Goal: Transaction & Acquisition: Purchase product/service

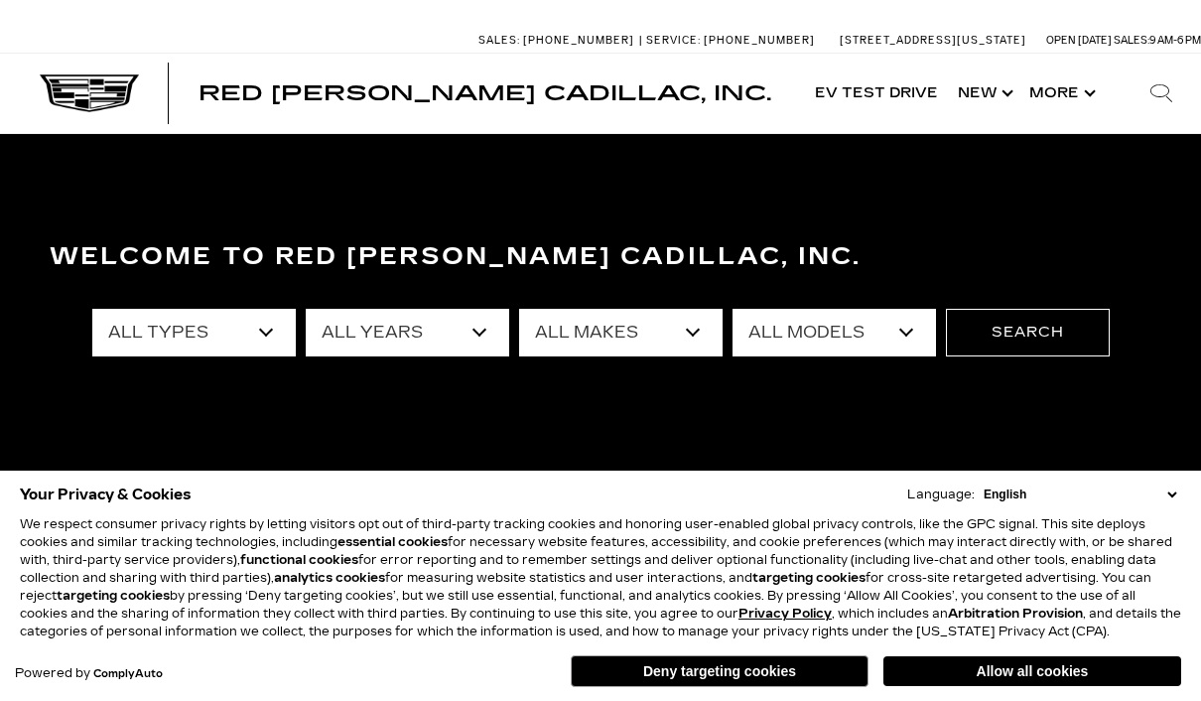
click at [753, 667] on button "Deny targeting cookies" at bounding box center [720, 671] width 298 height 32
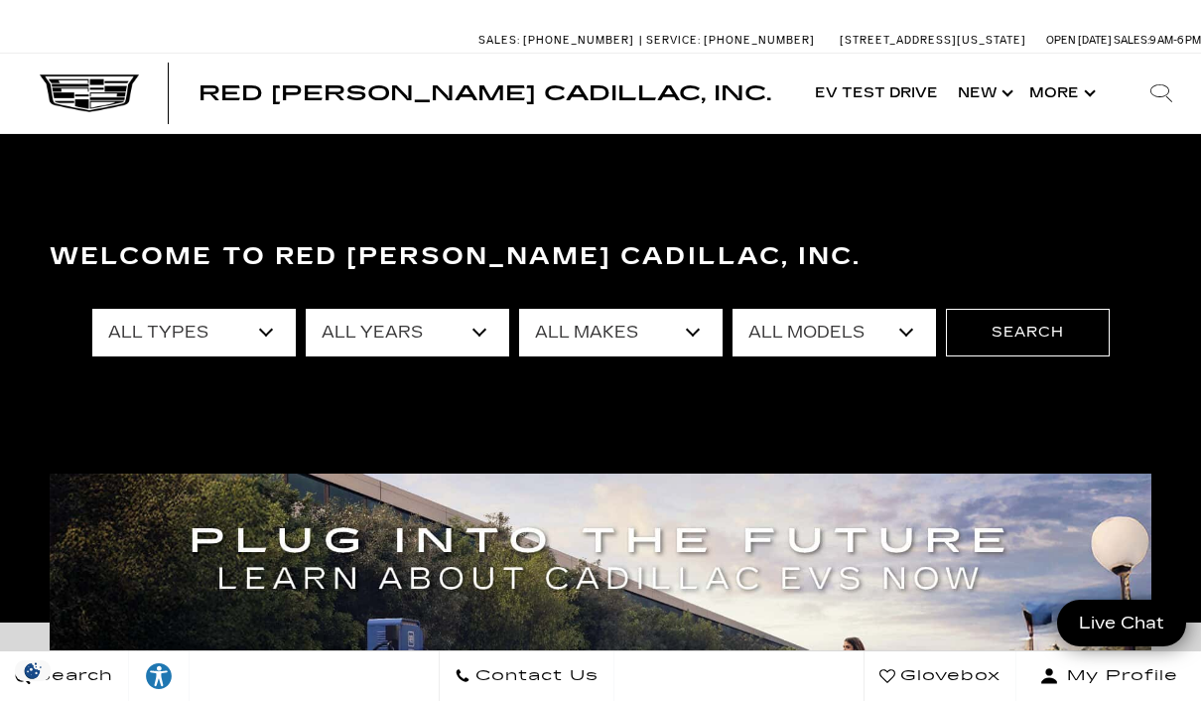
click at [261, 324] on select "All Types New Used Certified Used Demo" at bounding box center [194, 333] width 204 height 48
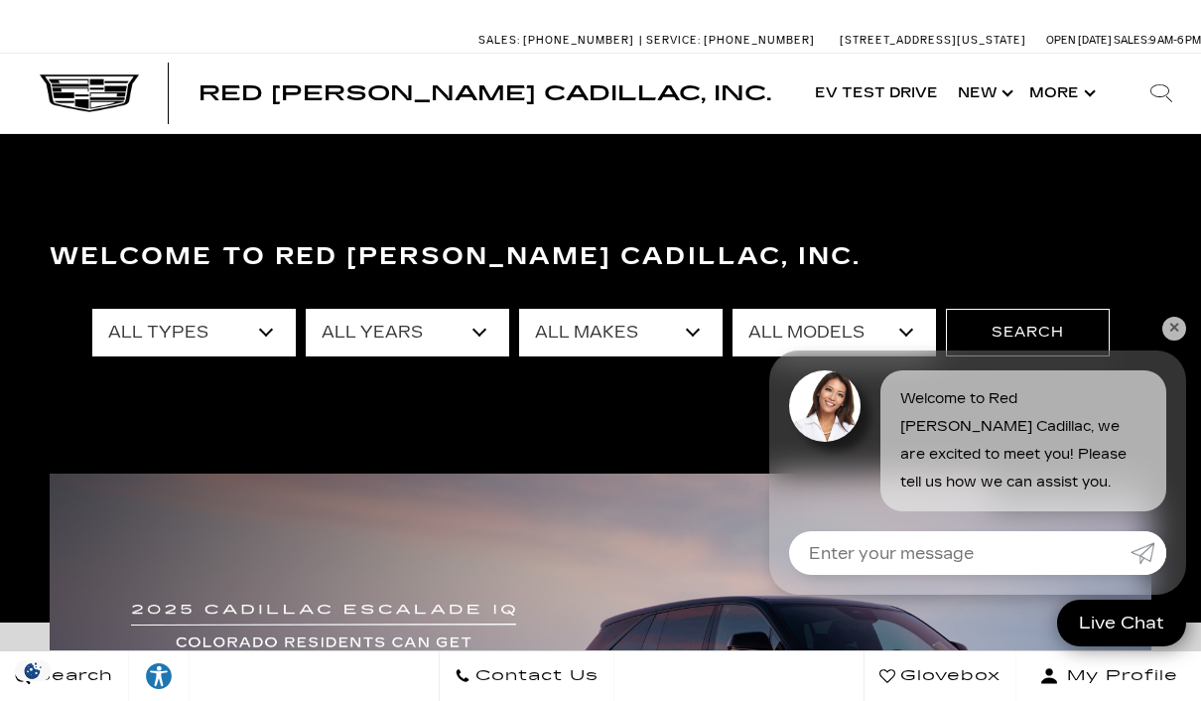
select select "Certified Used"
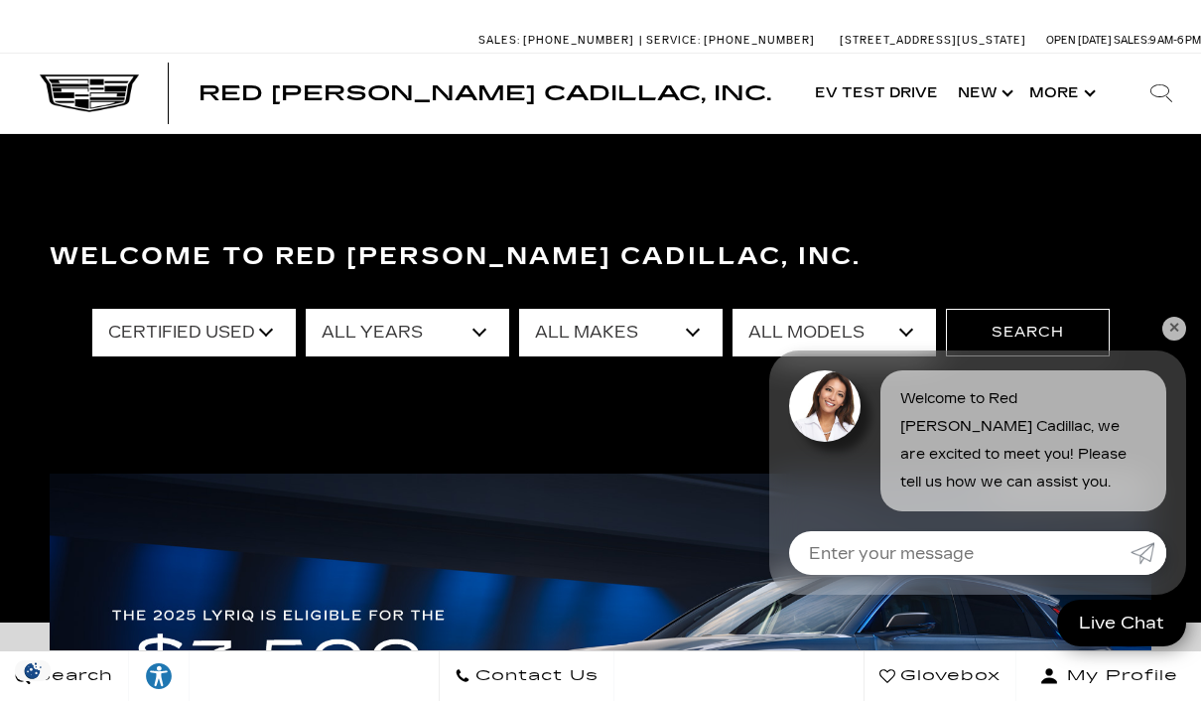
click at [648, 339] on select "All Makes Cadillac" at bounding box center [621, 333] width 204 height 48
select select "Cadillac"
click at [848, 318] on select "All Models Escalade XT4 XT5" at bounding box center [835, 333] width 204 height 48
select select "XT4"
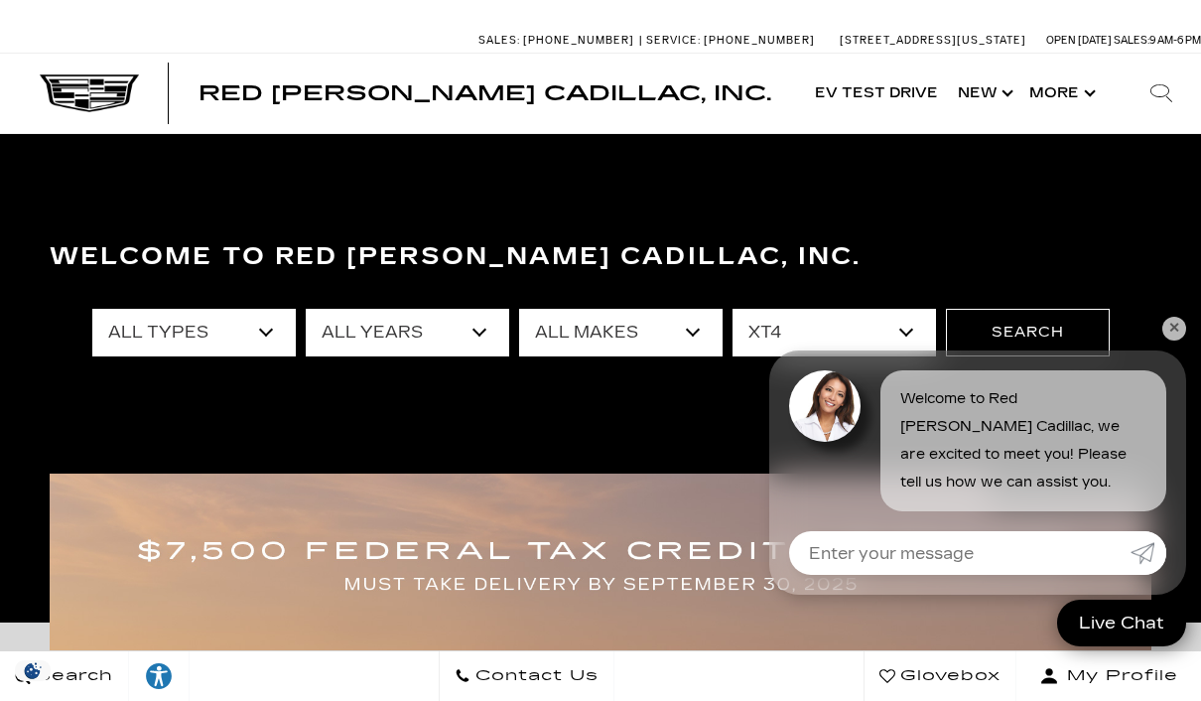
click at [1038, 323] on button "Search" at bounding box center [1028, 333] width 164 height 48
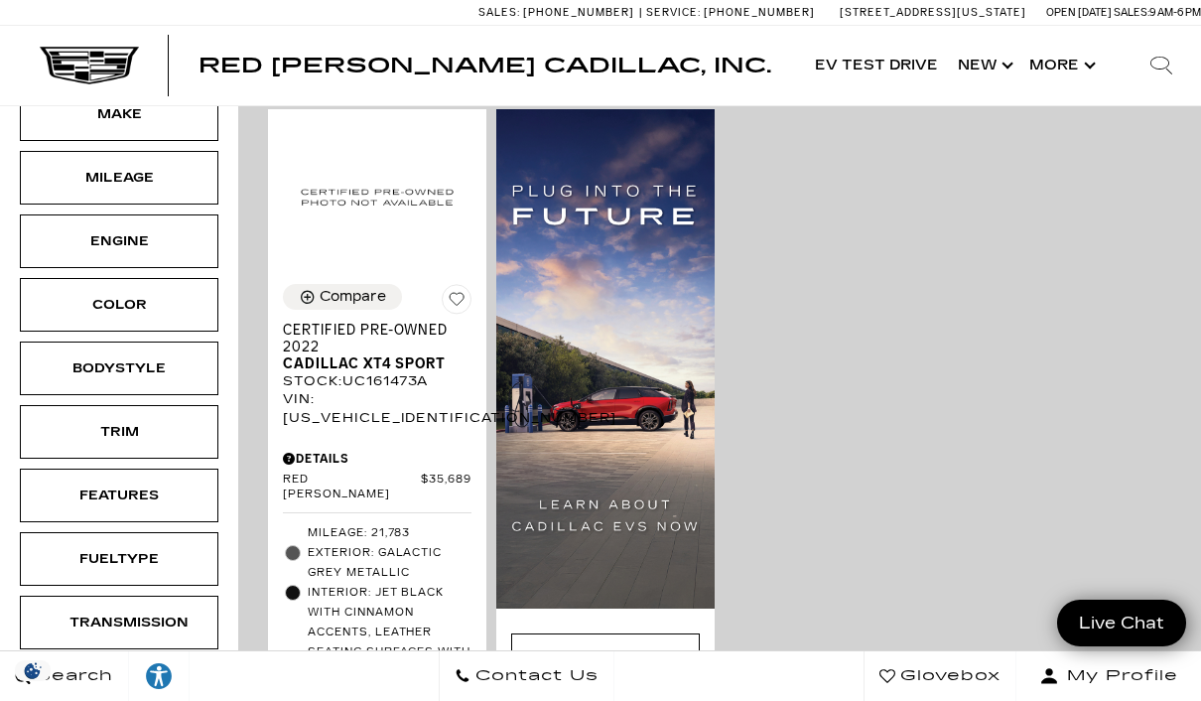
scroll to position [498, 0]
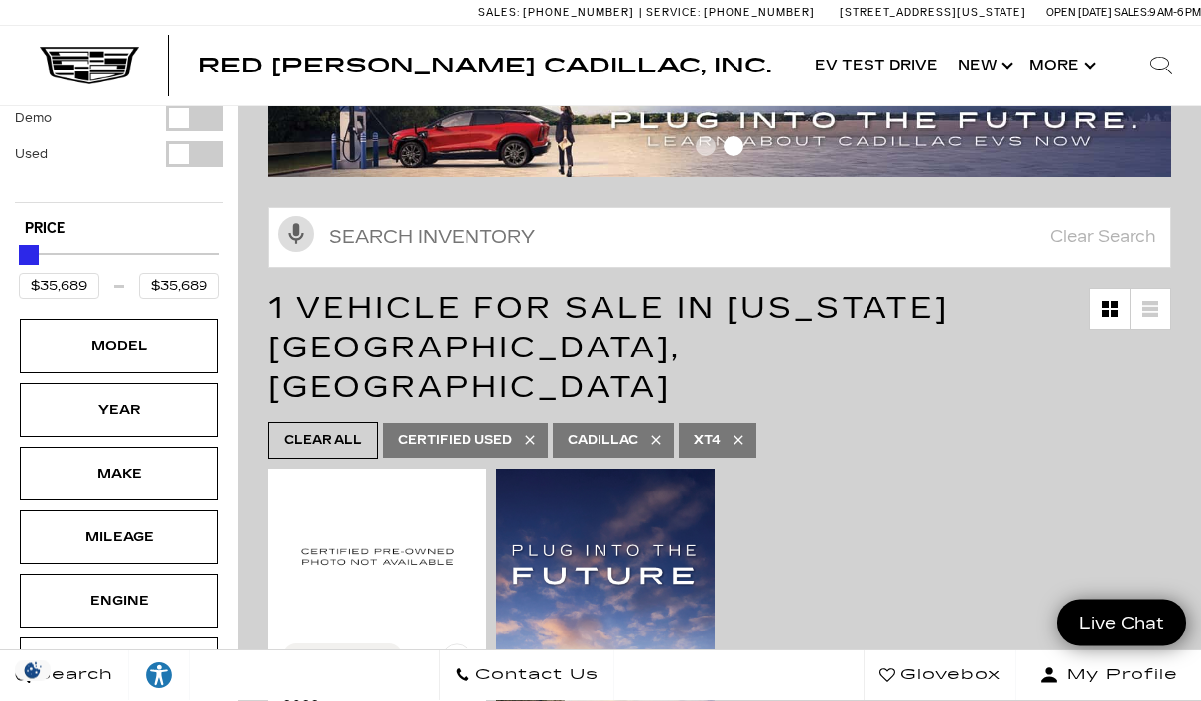
click at [167, 336] on div "Model" at bounding box center [118, 347] width 99 height 22
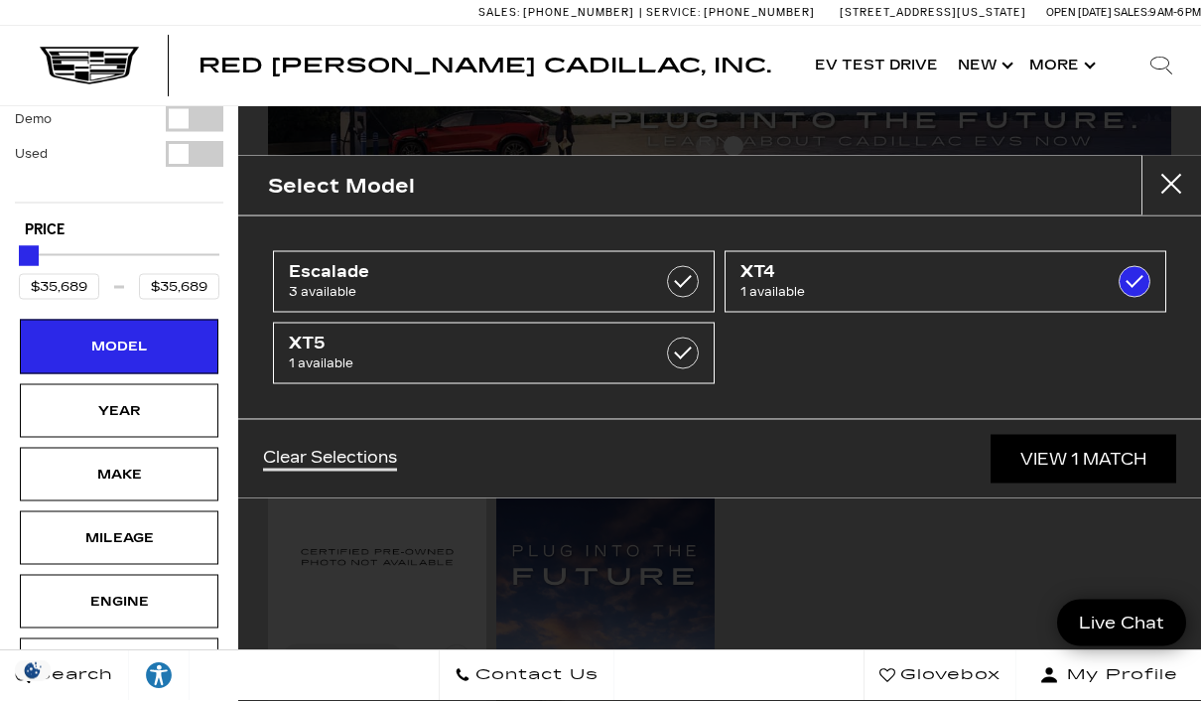
scroll to position [143, 0]
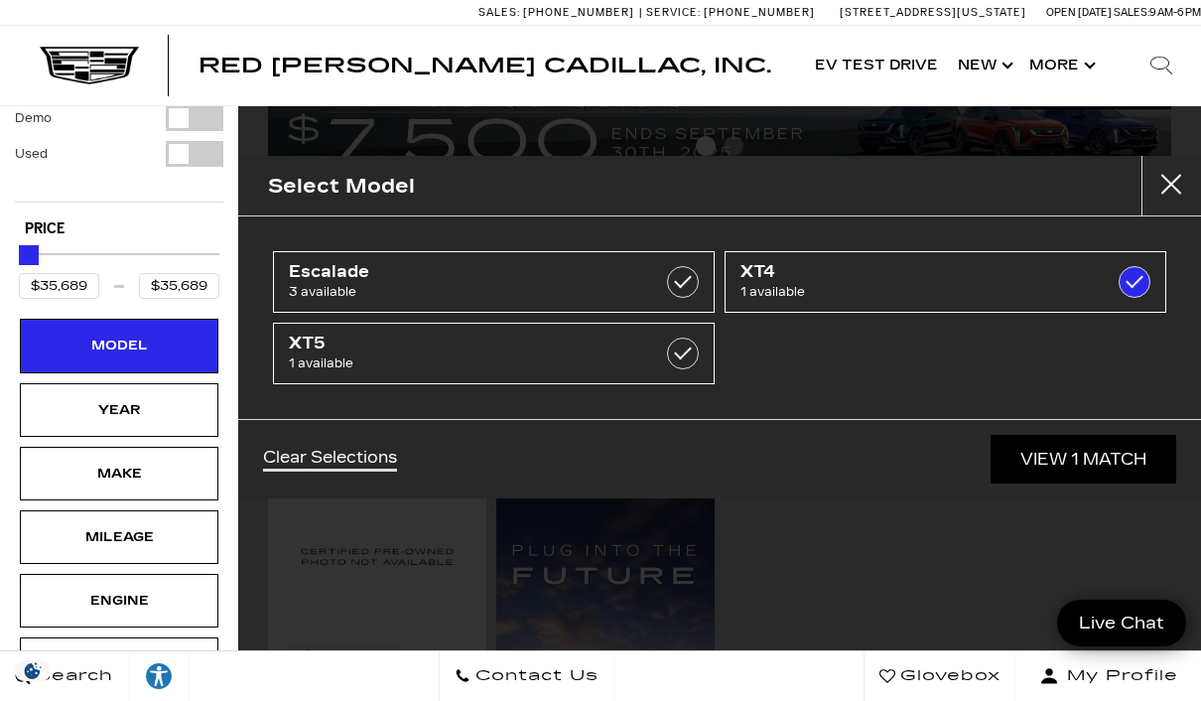
click at [648, 366] on link "XT5 1 available" at bounding box center [494, 354] width 442 height 62
type input "$44,500"
checkbox input "true"
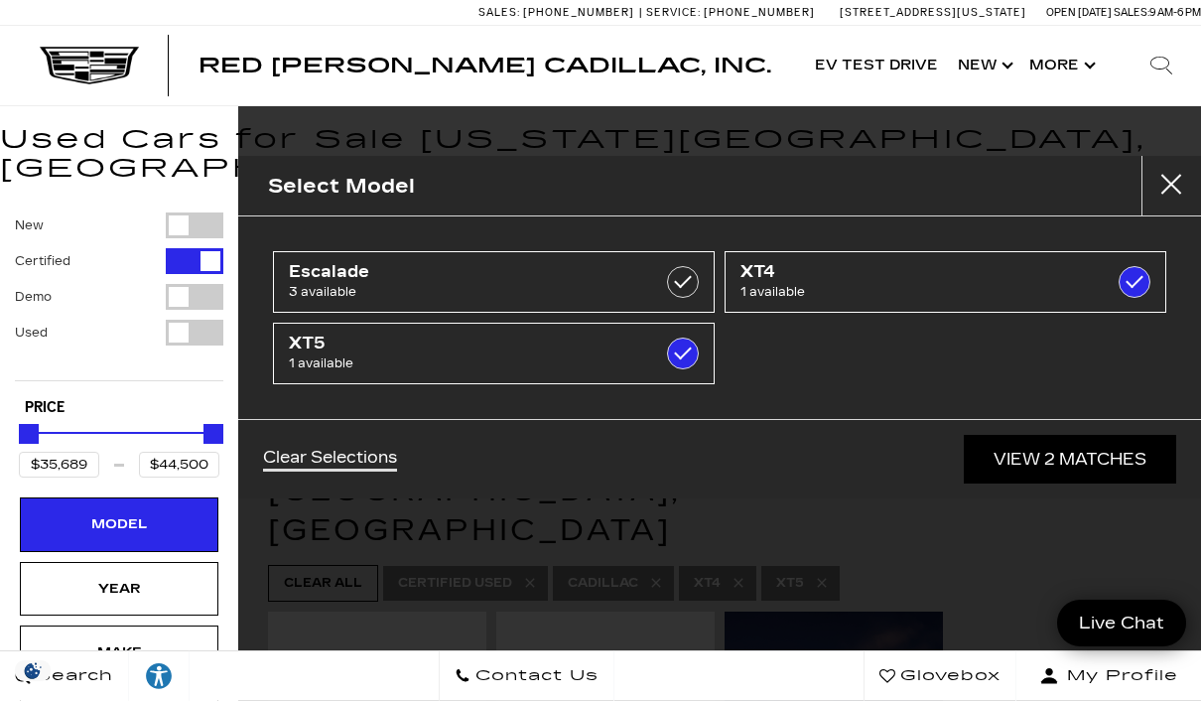
click at [1080, 463] on link "View 2 Matches" at bounding box center [1070, 459] width 212 height 49
